Goal: Check status: Check status

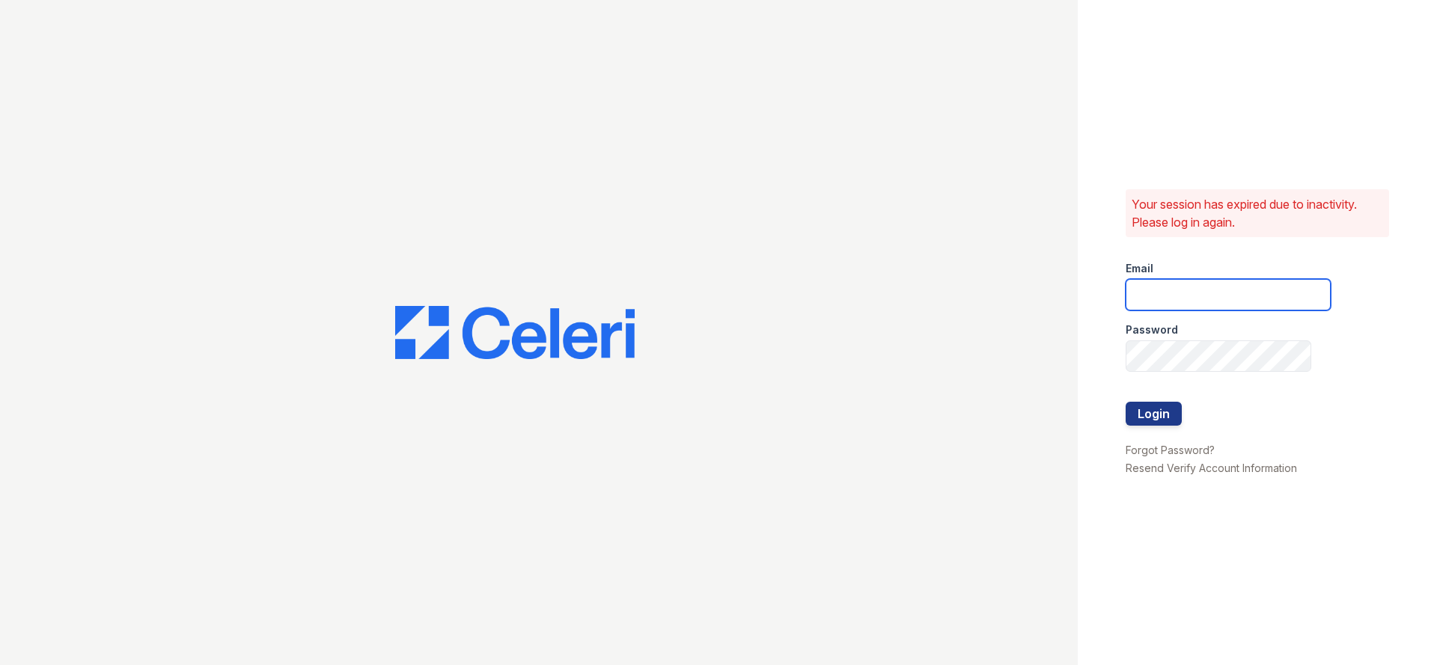
click at [1168, 299] on input "email" at bounding box center [1228, 294] width 205 height 31
type input "flores.daniel@projectmanagementinc.net"
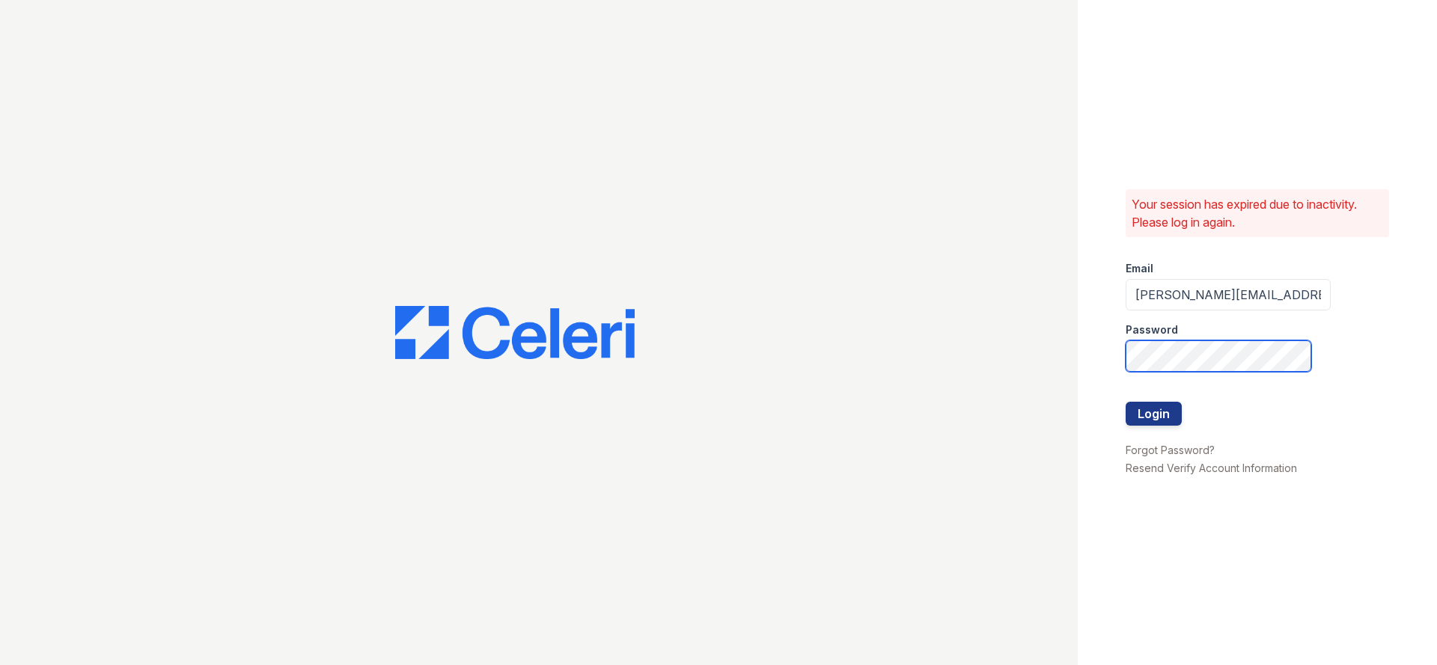
click at [1126, 402] on button "Login" at bounding box center [1154, 414] width 56 height 24
